Goal: Task Accomplishment & Management: Manage account settings

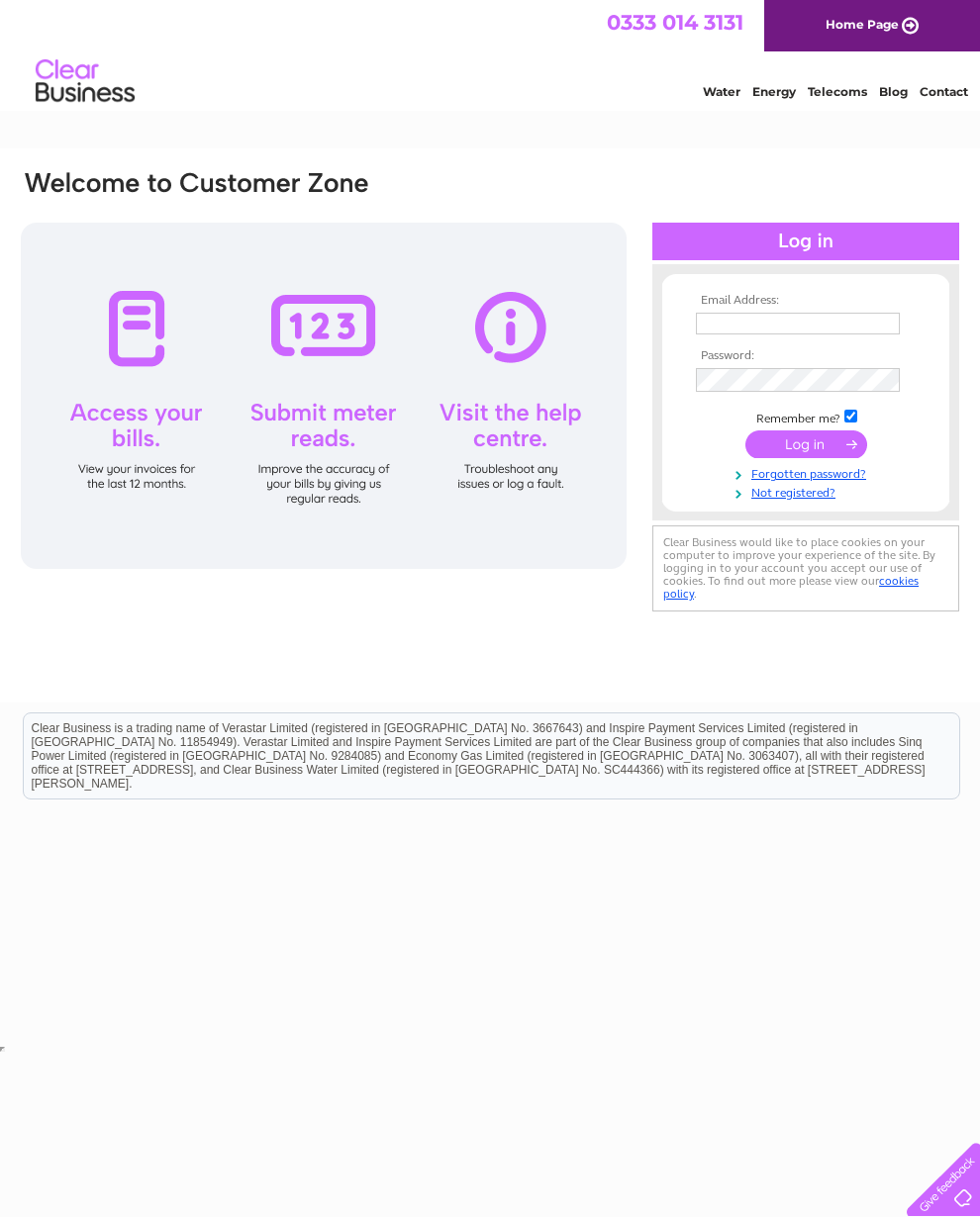
click at [720, 315] on input "text" at bounding box center [797, 323] width 204 height 22
type input "[EMAIL_ADDRESS][DOMAIN_NAME]"
click at [806, 456] on input "submit" at bounding box center [806, 447] width 121 height 28
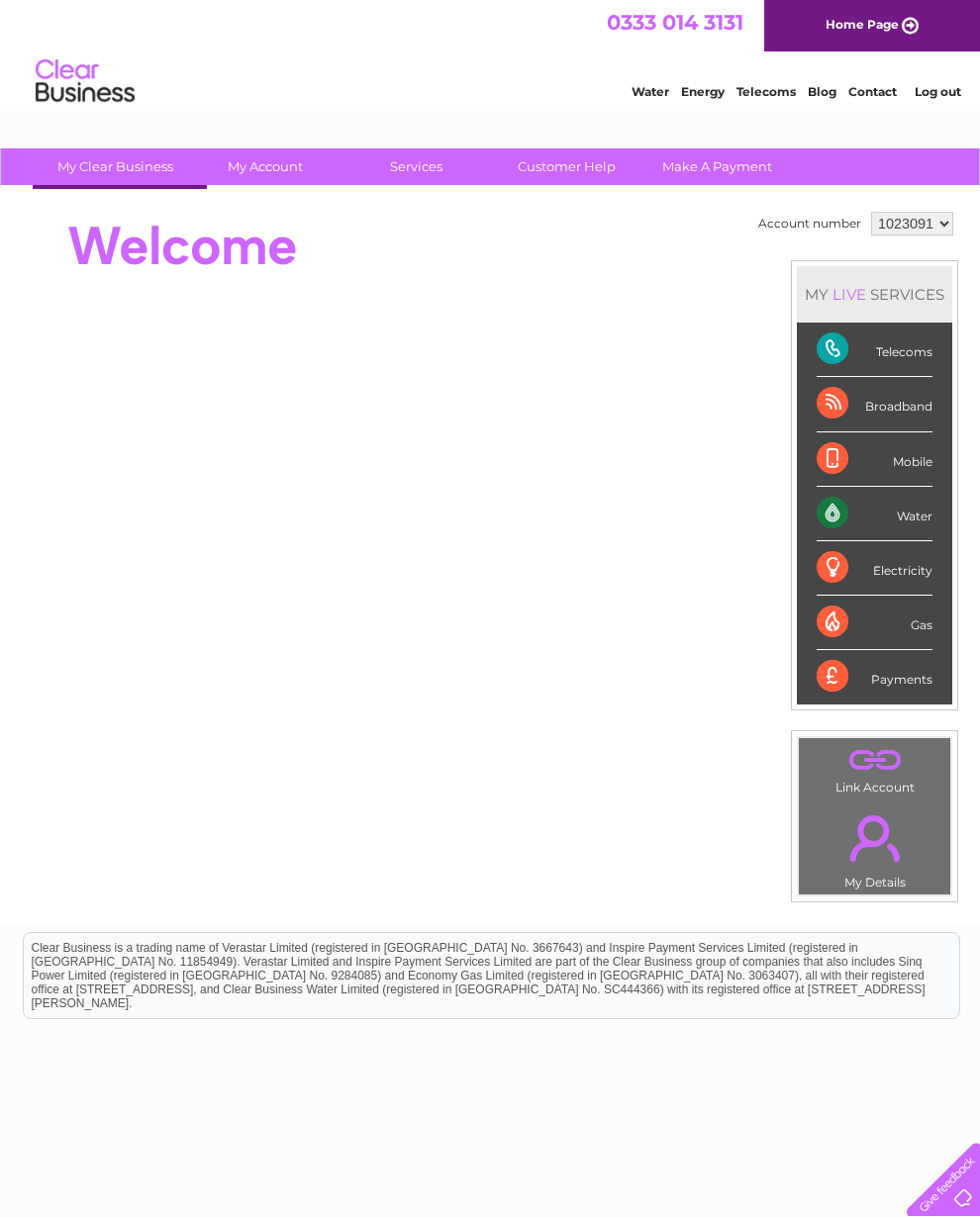
click at [358, 275] on div at bounding box center [379, 247] width 720 height 80
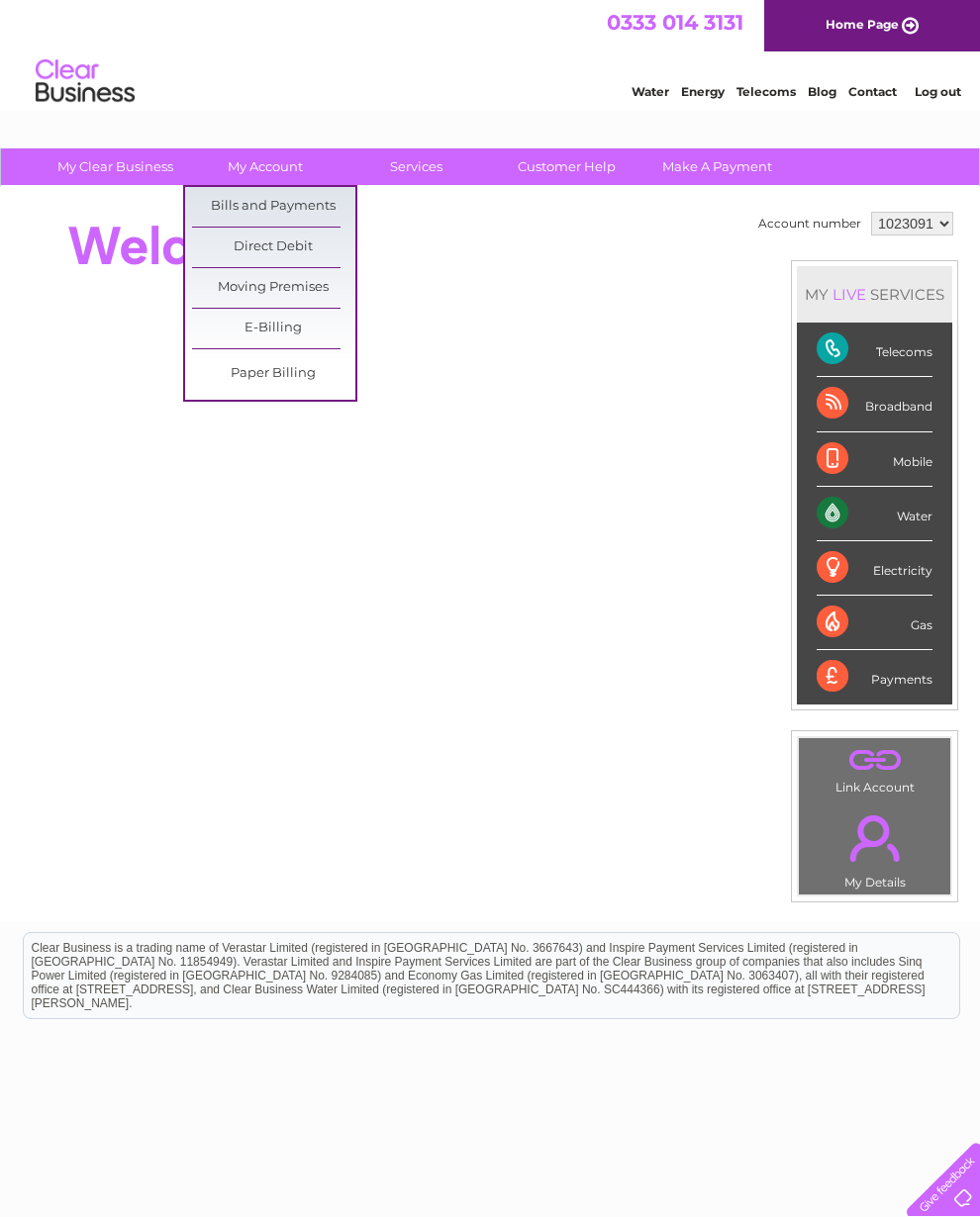
click at [220, 200] on link "Bills and Payments" at bounding box center [274, 207] width 163 height 40
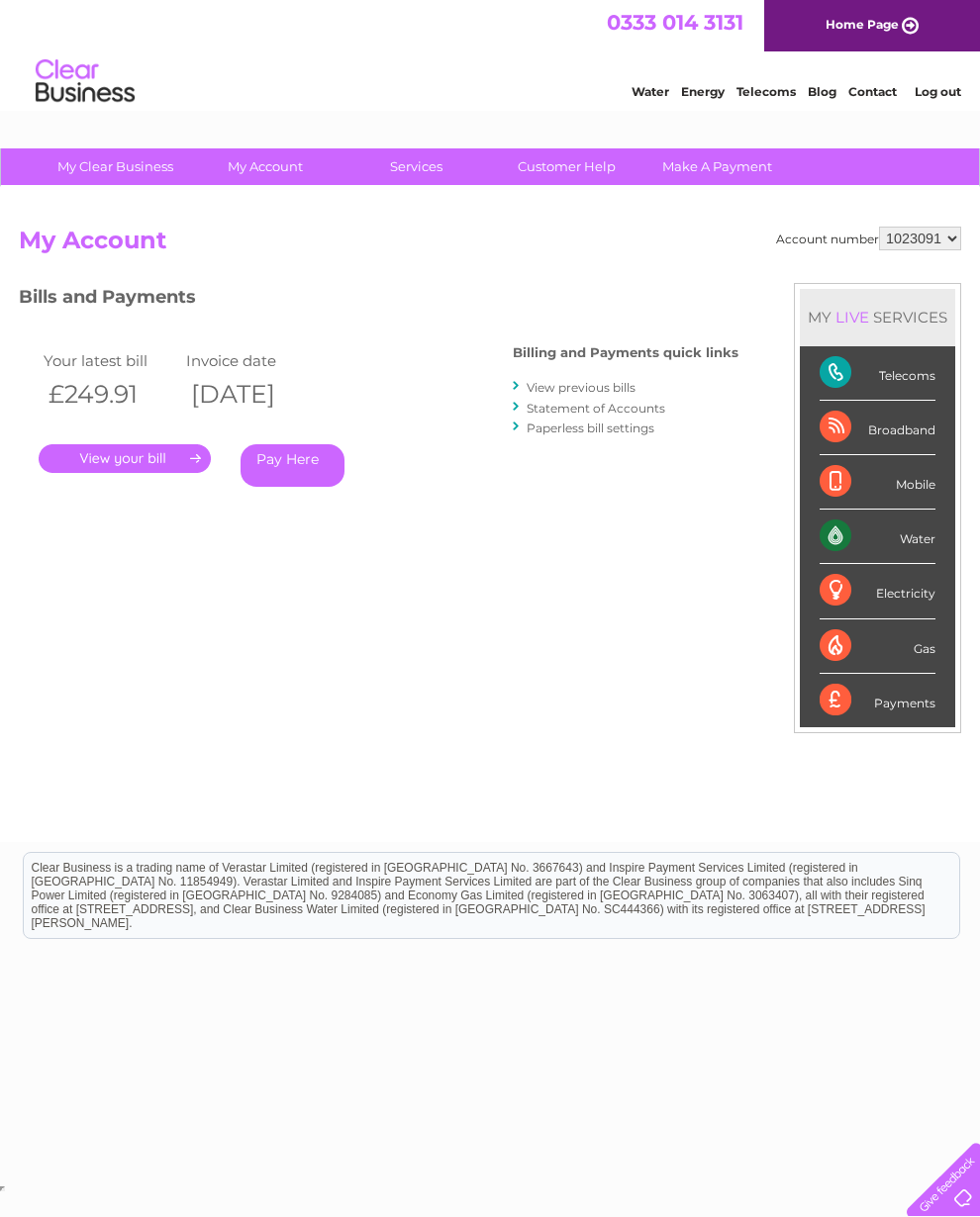
click at [106, 447] on link "." at bounding box center [124, 459] width 172 height 29
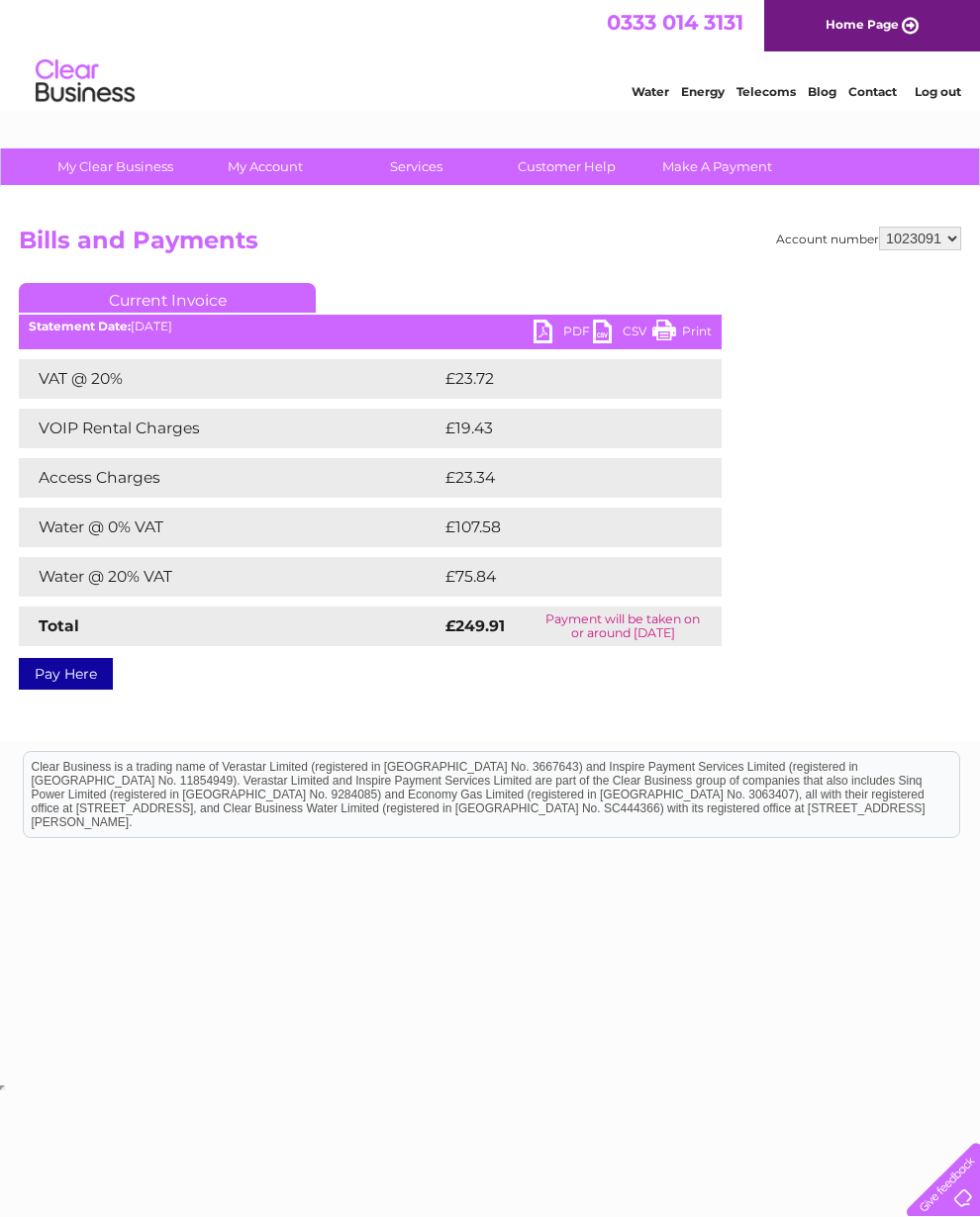
click at [528, 347] on div "PDF CSV Print Statement Date: 09/09/2025" at bounding box center [370, 334] width 702 height 30
click at [539, 329] on link "PDF" at bounding box center [563, 333] width 60 height 29
